Goal: Task Accomplishment & Management: Complete application form

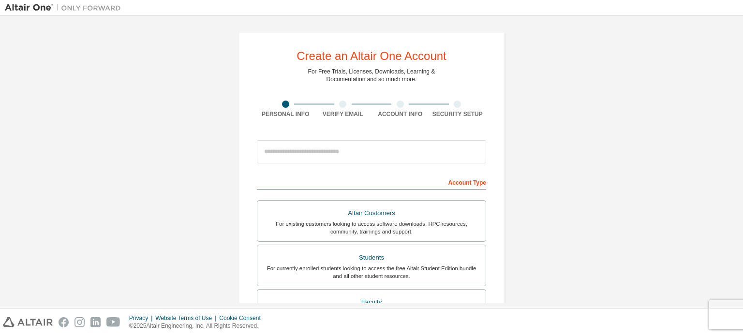
scroll to position [75, 0]
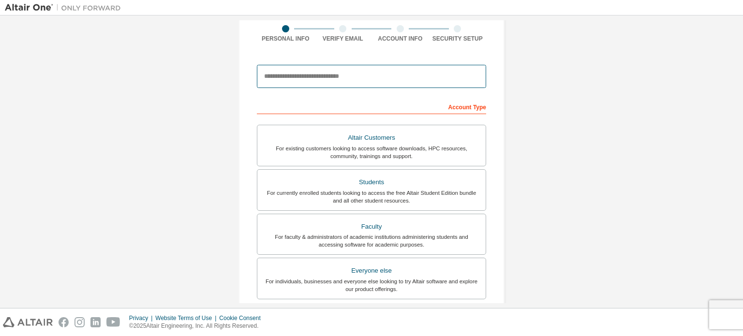
click at [395, 87] on input "email" at bounding box center [371, 76] width 229 height 23
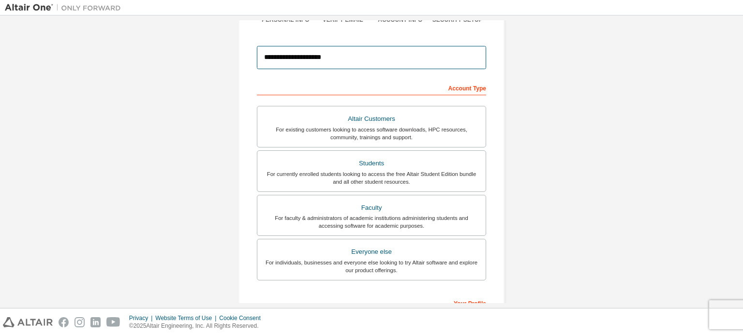
scroll to position [95, 0]
type input "**********"
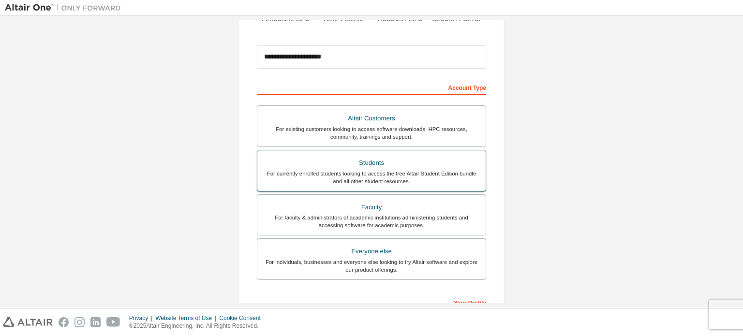
click at [413, 170] on div "For currently enrolled students looking to access the free Altair Student Editi…" at bounding box center [371, 177] width 217 height 15
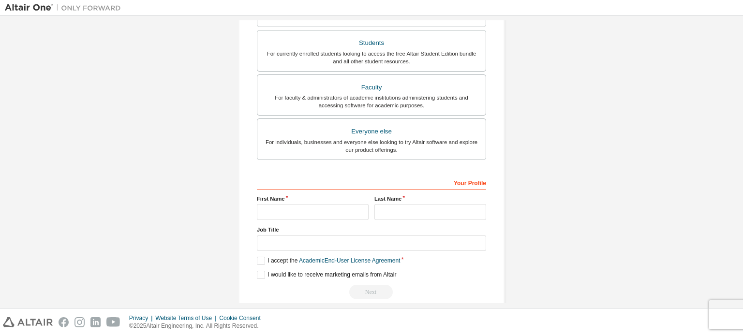
scroll to position [217, 0]
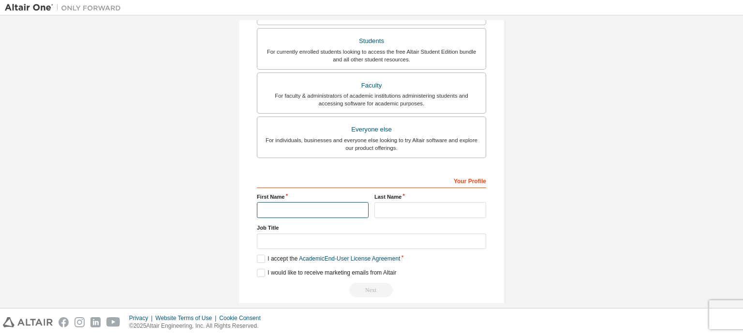
click at [345, 208] on input "text" at bounding box center [313, 210] width 112 height 16
type input "*******"
click at [411, 215] on input "text" at bounding box center [431, 210] width 112 height 16
type input "*"
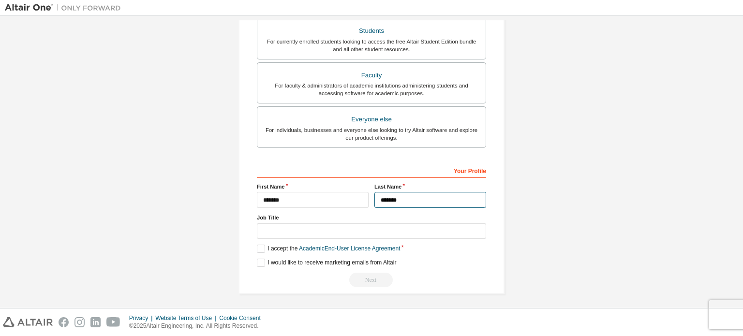
type input "*******"
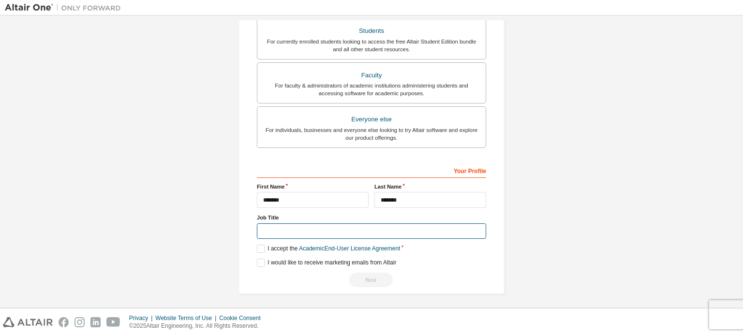
click at [292, 230] on input "text" at bounding box center [371, 232] width 229 height 16
type input "*******"
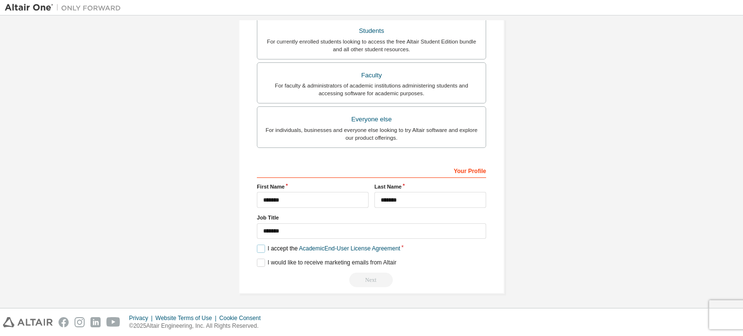
click at [263, 245] on label "I accept the Academic End-User License Agreement" at bounding box center [328, 249] width 143 height 8
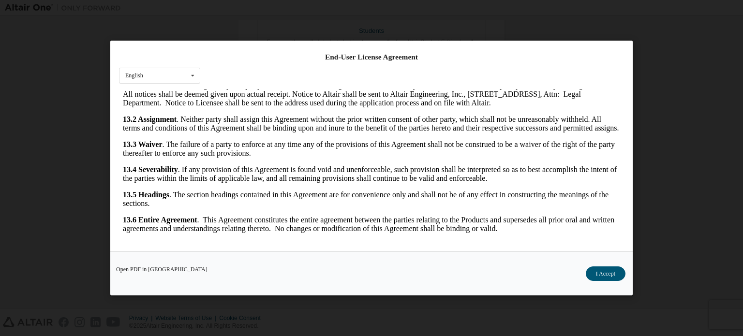
scroll to position [1624, 0]
click at [608, 276] on button "I Accept" at bounding box center [606, 274] width 40 height 15
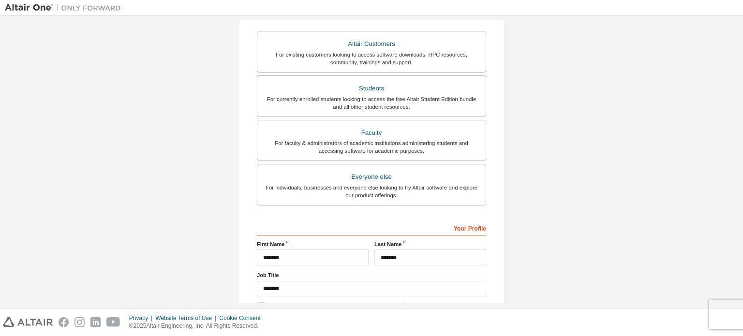
scroll to position [227, 0]
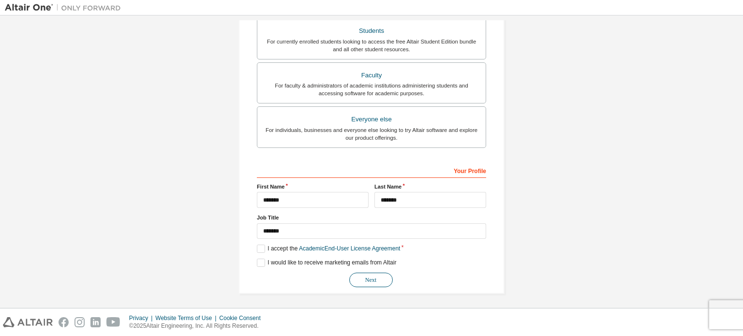
click at [372, 279] on button "Next" at bounding box center [371, 280] width 44 height 15
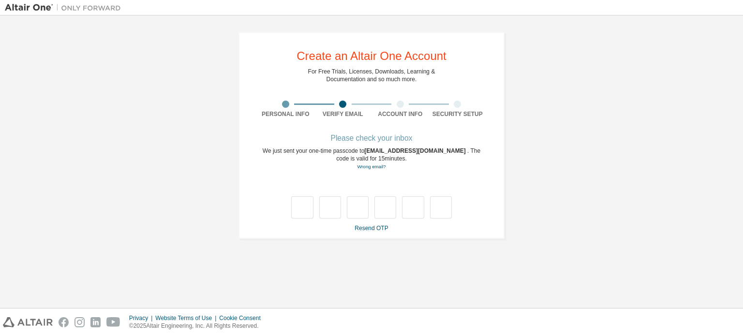
scroll to position [0, 0]
type input "*"
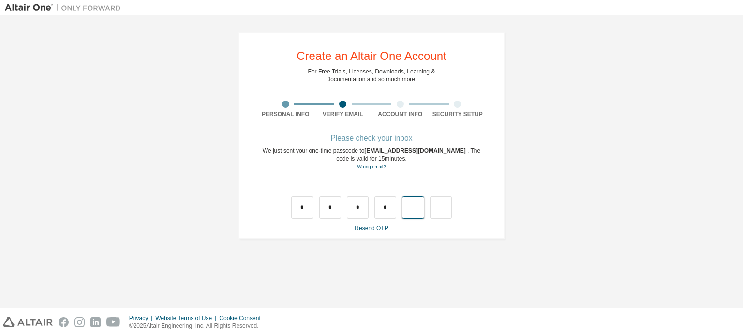
type input "*"
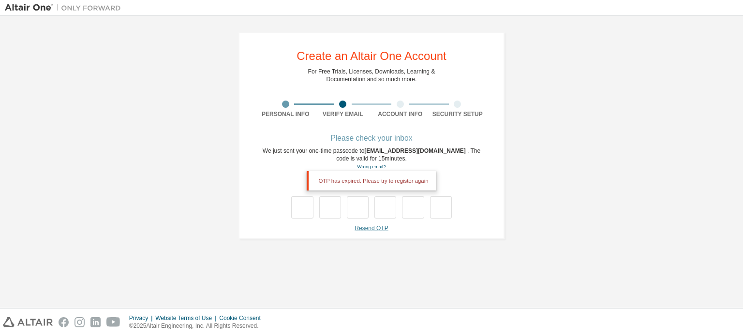
click at [361, 230] on link "Resend OTP" at bounding box center [371, 228] width 33 height 7
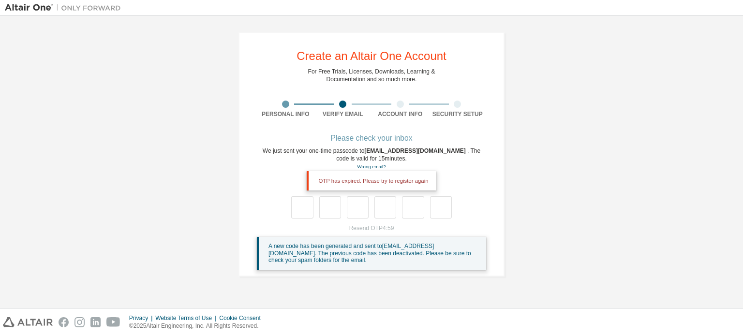
click at [474, 175] on div "Please check your inbox We just sent your one-time passcode to [EMAIL_ADDRESS][…" at bounding box center [371, 203] width 229 height 135
click at [306, 209] on input "text" at bounding box center [302, 207] width 22 height 22
type input "*"
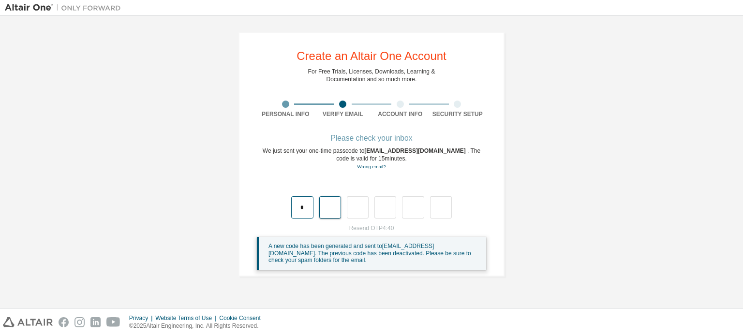
type input "*"
